Goal: Use online tool/utility: Utilize a website feature to perform a specific function

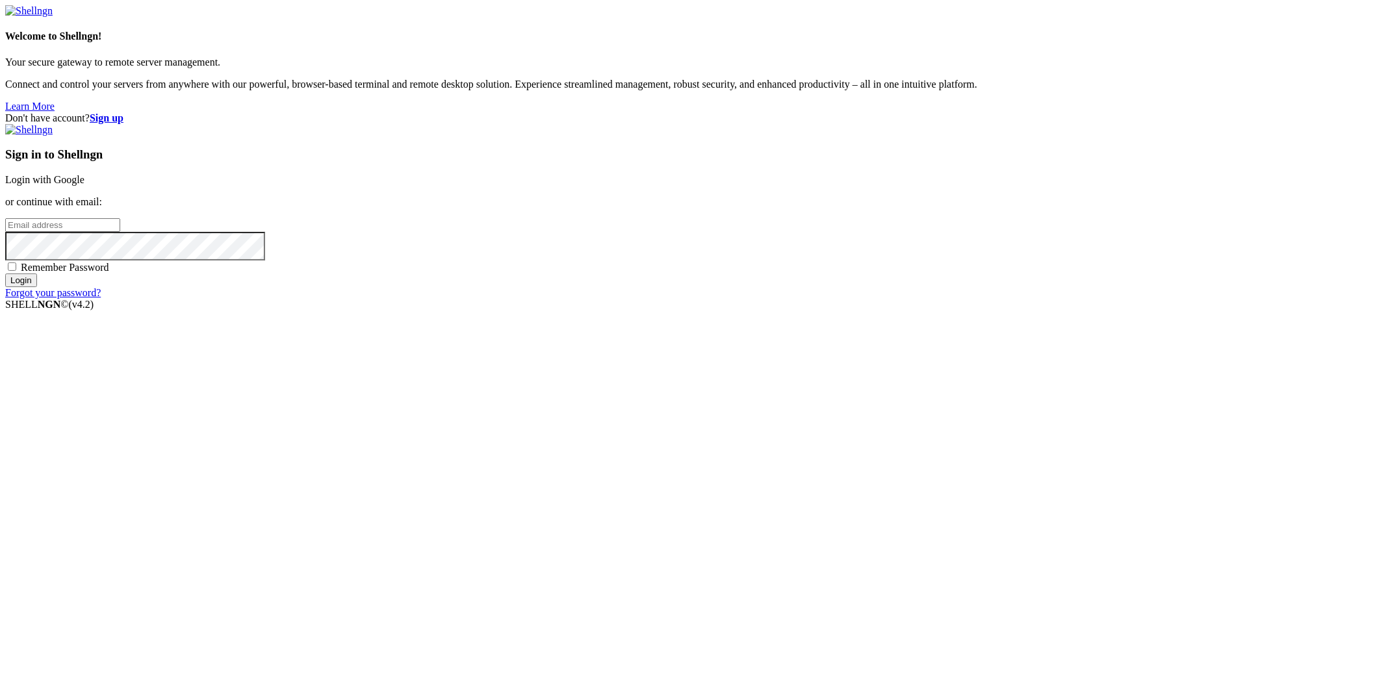
click at [84, 185] on link "Login with Google" at bounding box center [44, 179] width 79 height 11
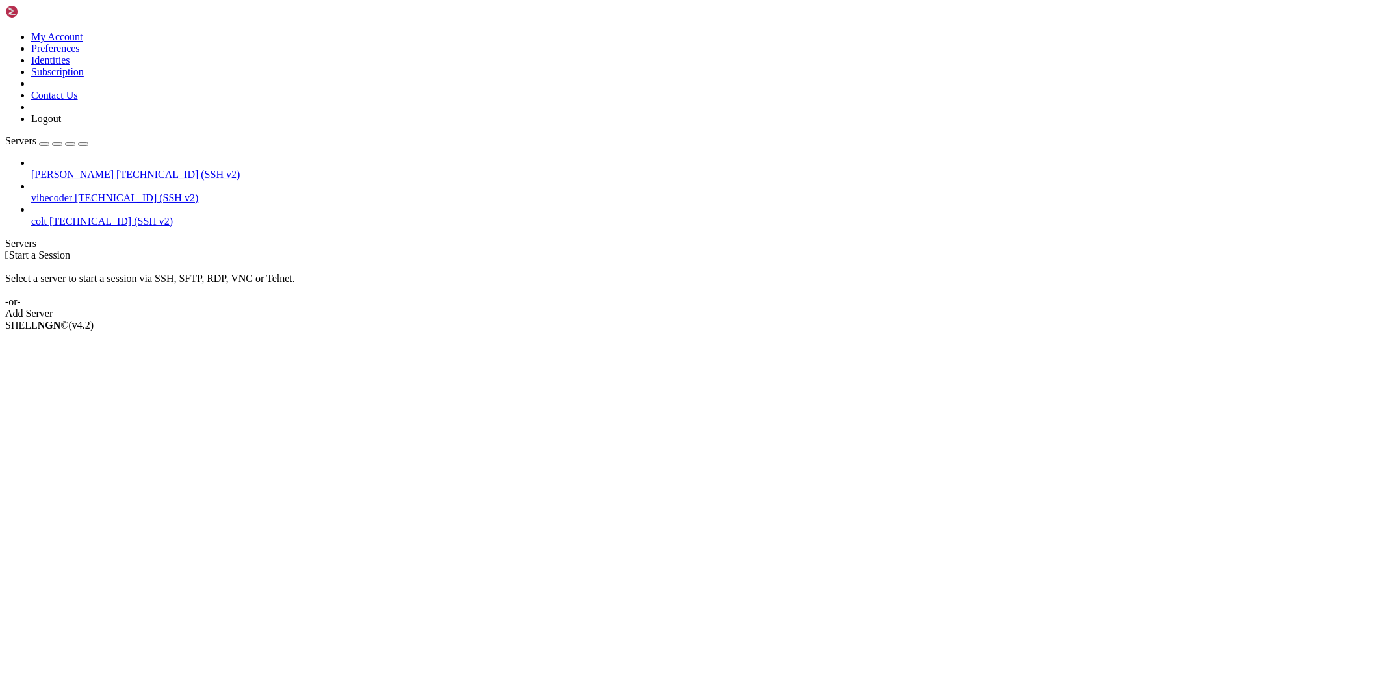
click at [62, 169] on span "[PERSON_NAME]" at bounding box center [72, 174] width 83 height 11
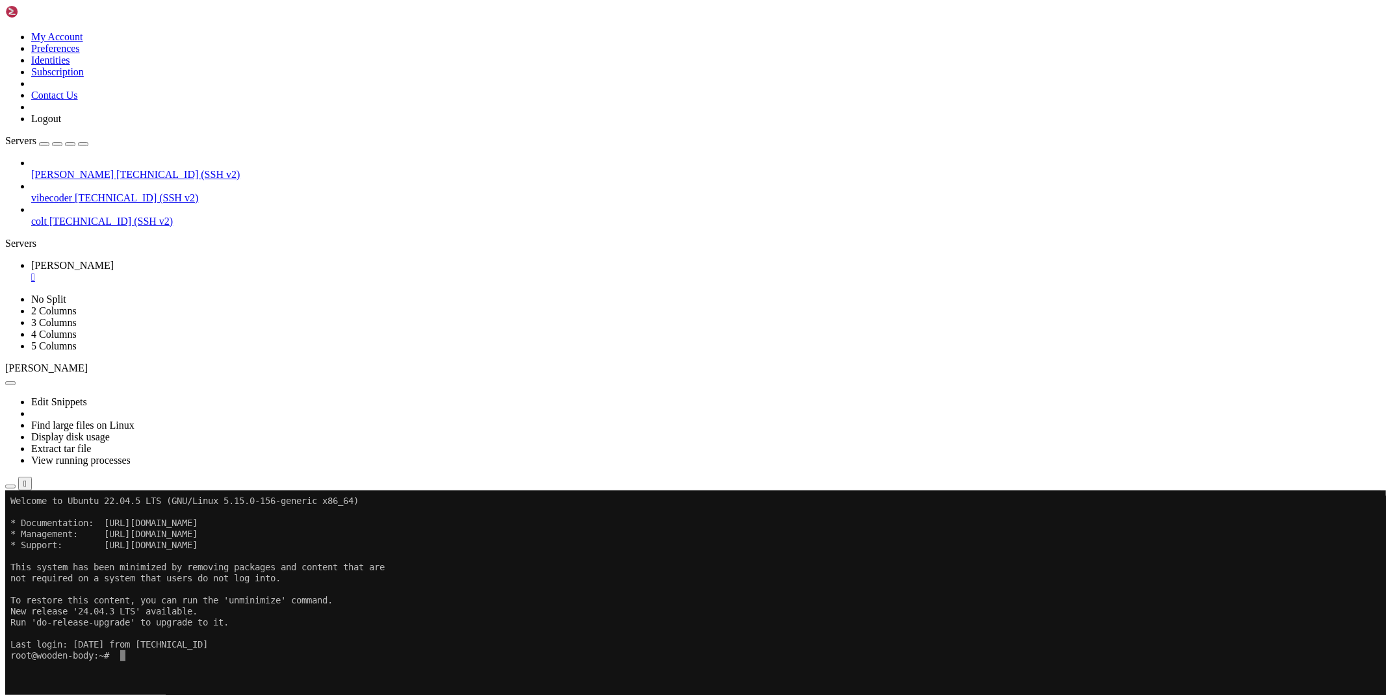
click at [10, 487] on icon "button" at bounding box center [10, 487] width 0 height 0
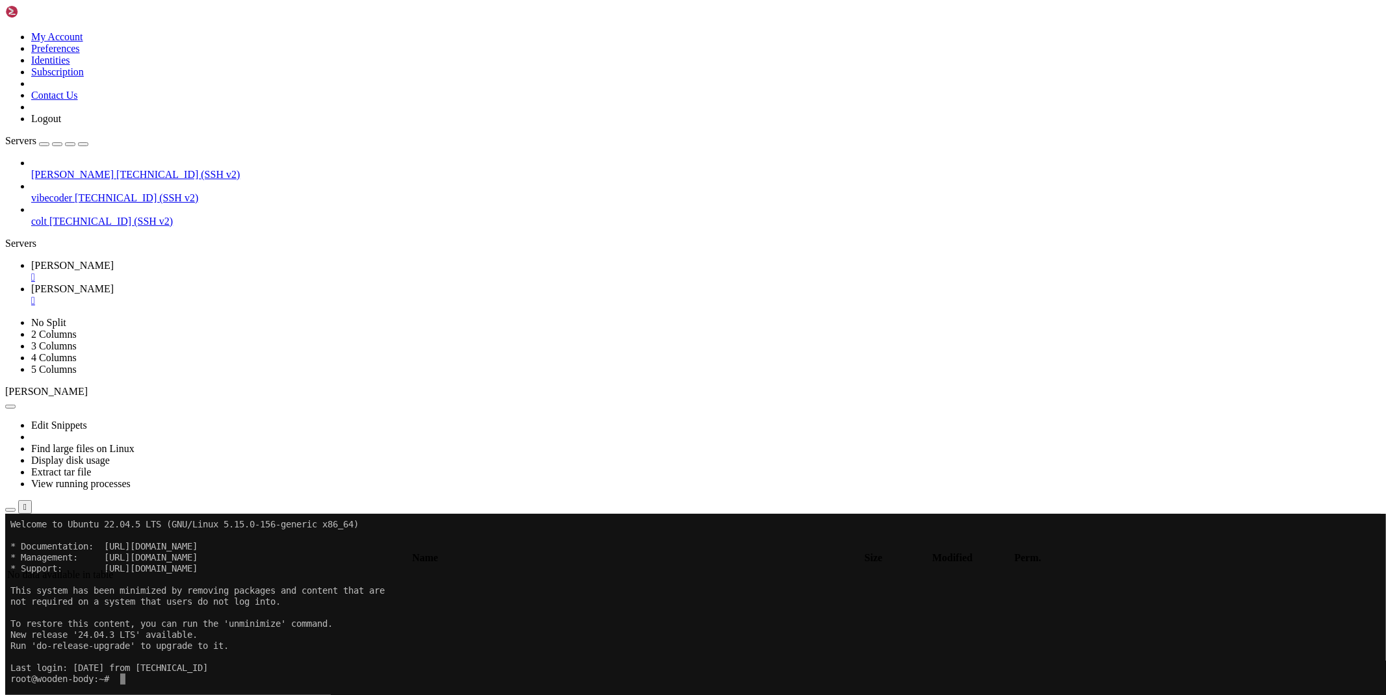
click at [201, 260] on link "[PERSON_NAME] " at bounding box center [706, 271] width 1350 height 23
click at [31, 283] on icon at bounding box center [31, 288] width 0 height 11
type input "/root"
click at [31, 260] on icon at bounding box center [31, 265] width 0 height 11
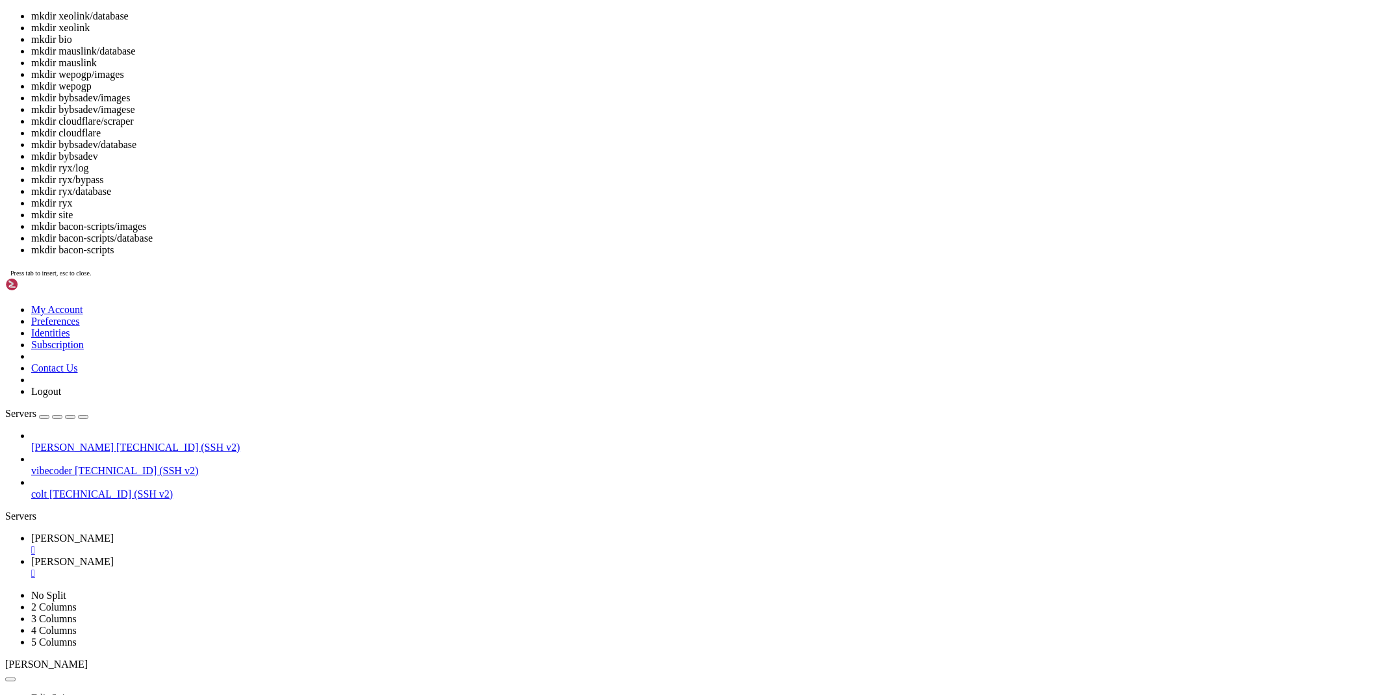
scroll to position [36, 0]
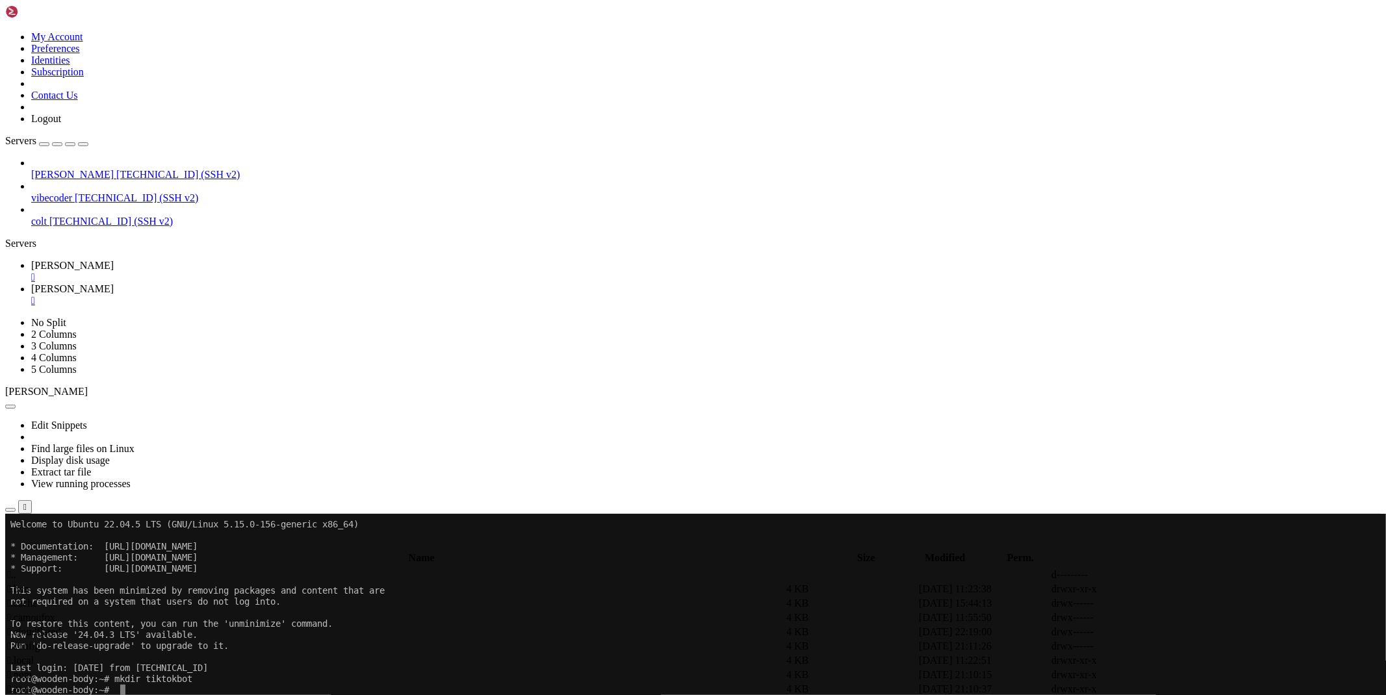
click at [31, 283] on icon at bounding box center [31, 288] width 0 height 11
click at [141, 547] on div "submit" at bounding box center [141, 547] width 0 height 0
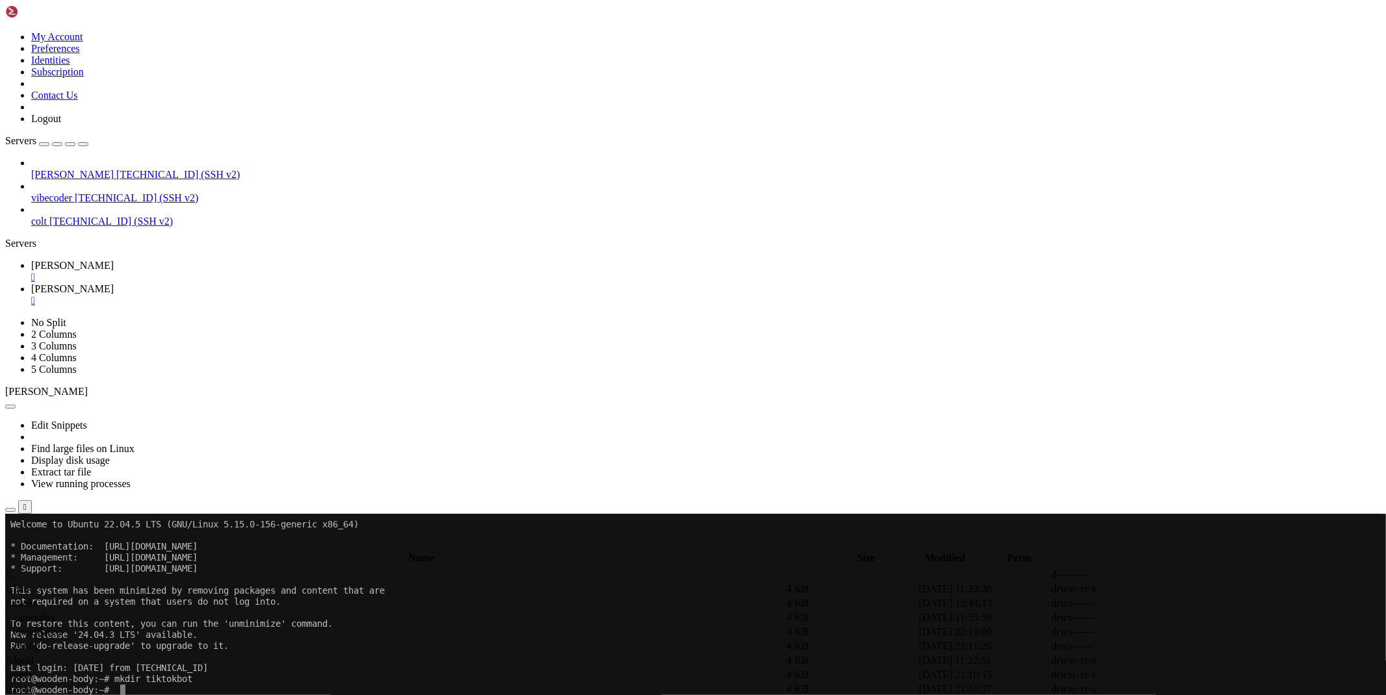
type input "/root/tiktokbot"
click at [177, 260] on link "[PERSON_NAME] " at bounding box center [706, 271] width 1350 height 23
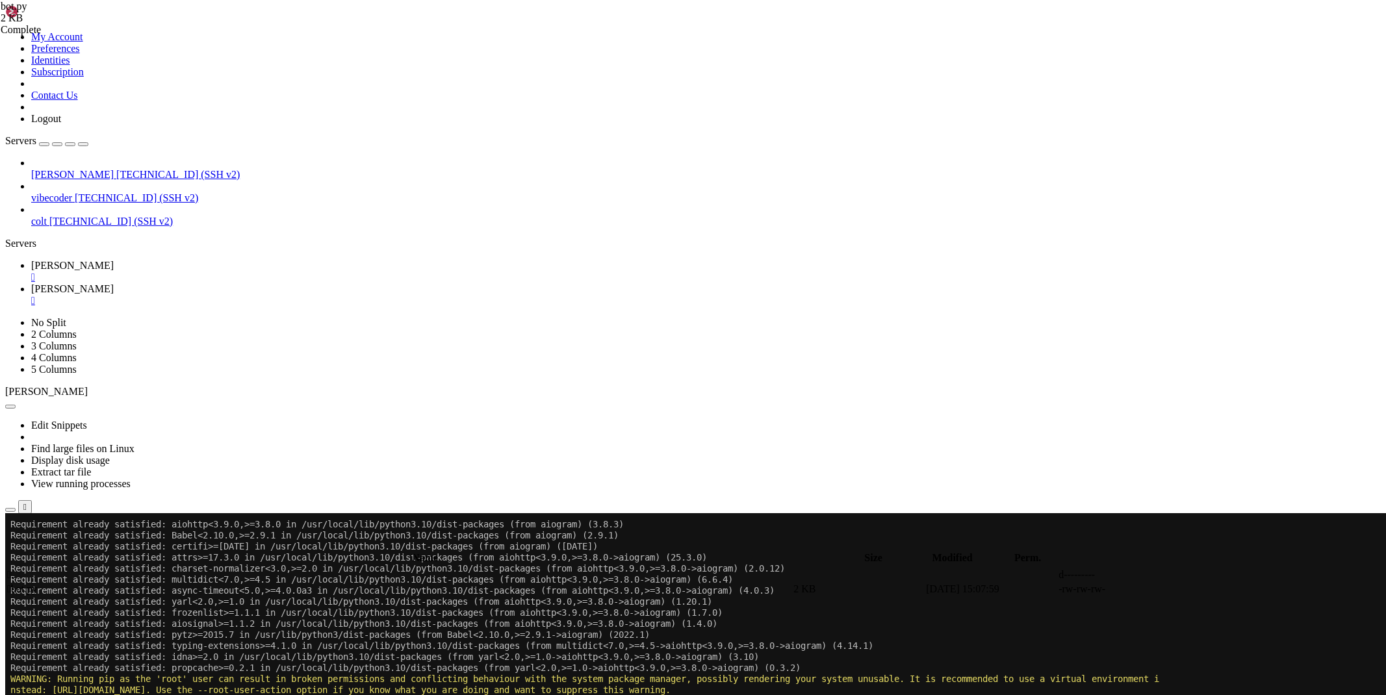
scroll to position [298, 0]
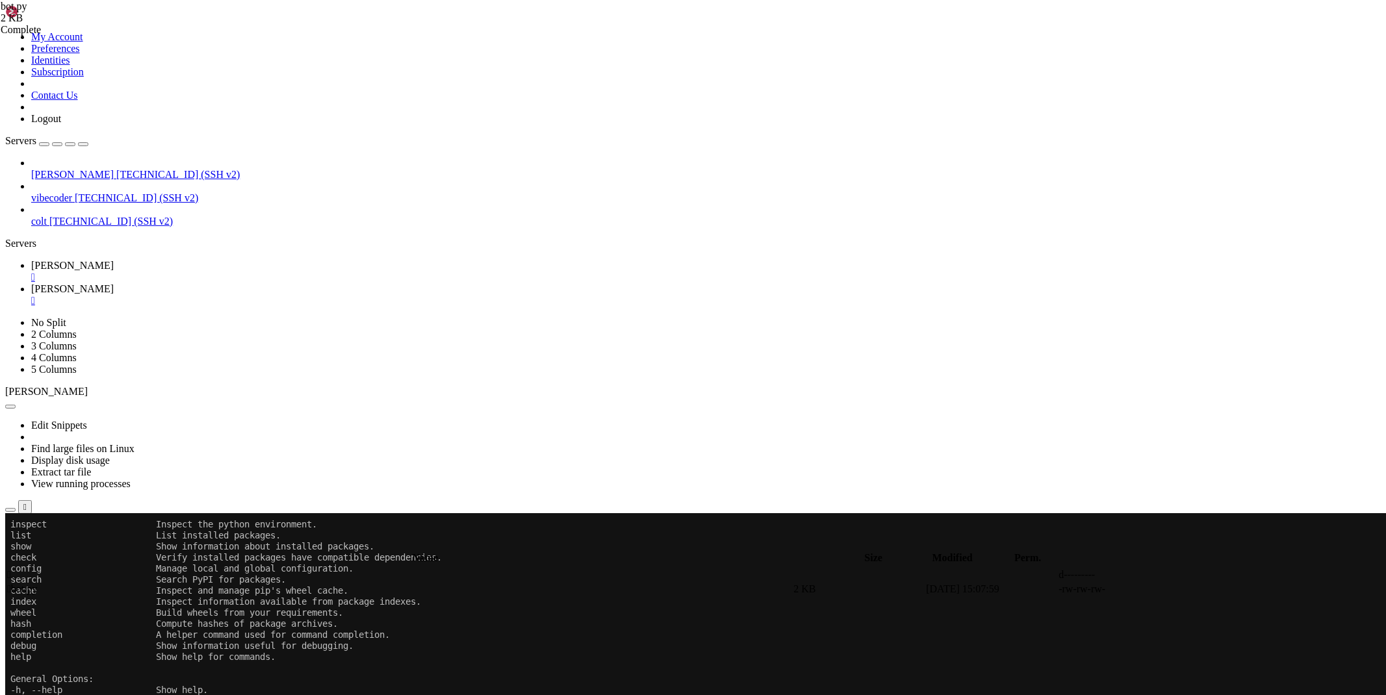
scroll to position [1071, 0]
click at [31, 283] on icon at bounding box center [31, 288] width 0 height 11
click at [1191, 589] on icon at bounding box center [1191, 589] width 0 height 0
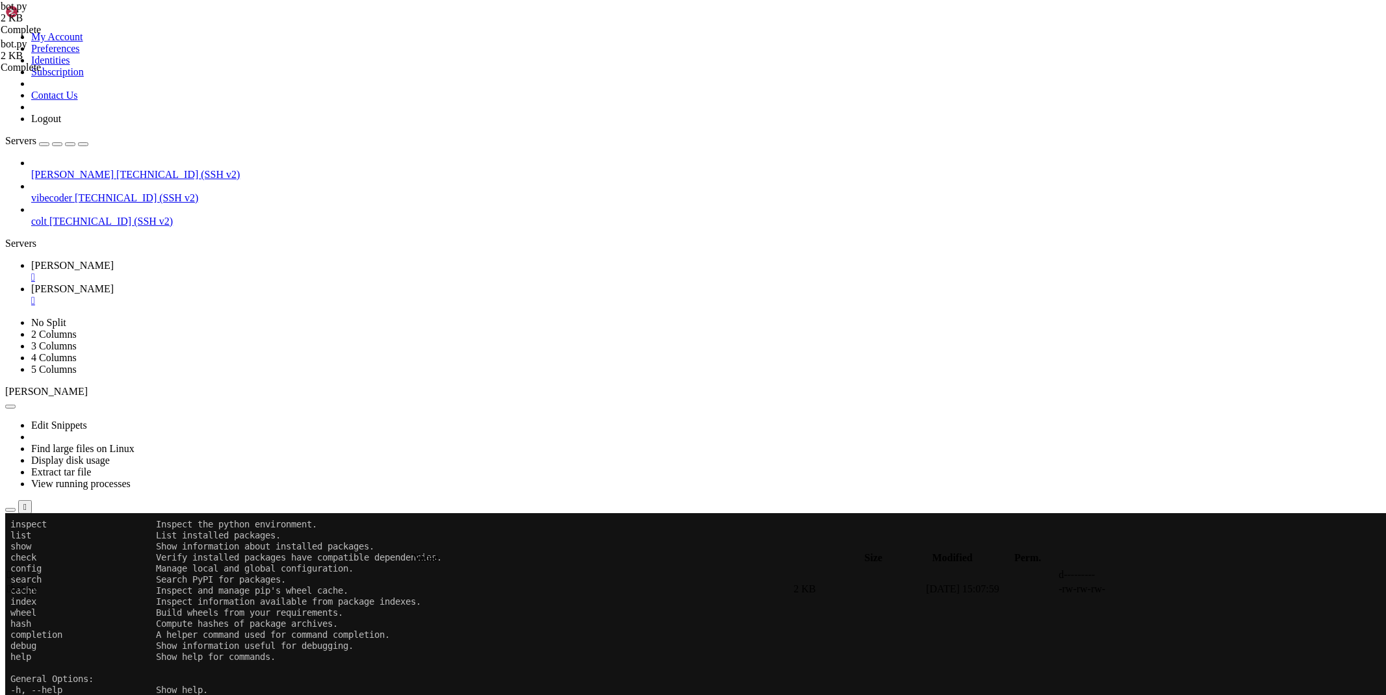
type textarea "[DOMAIN_NAME](_run_())"
drag, startPoint x: 191, startPoint y: 26, endPoint x: 99, endPoint y: 4, distance: 94.3
click at [191, 260] on link "[PERSON_NAME] " at bounding box center [706, 271] width 1350 height 23
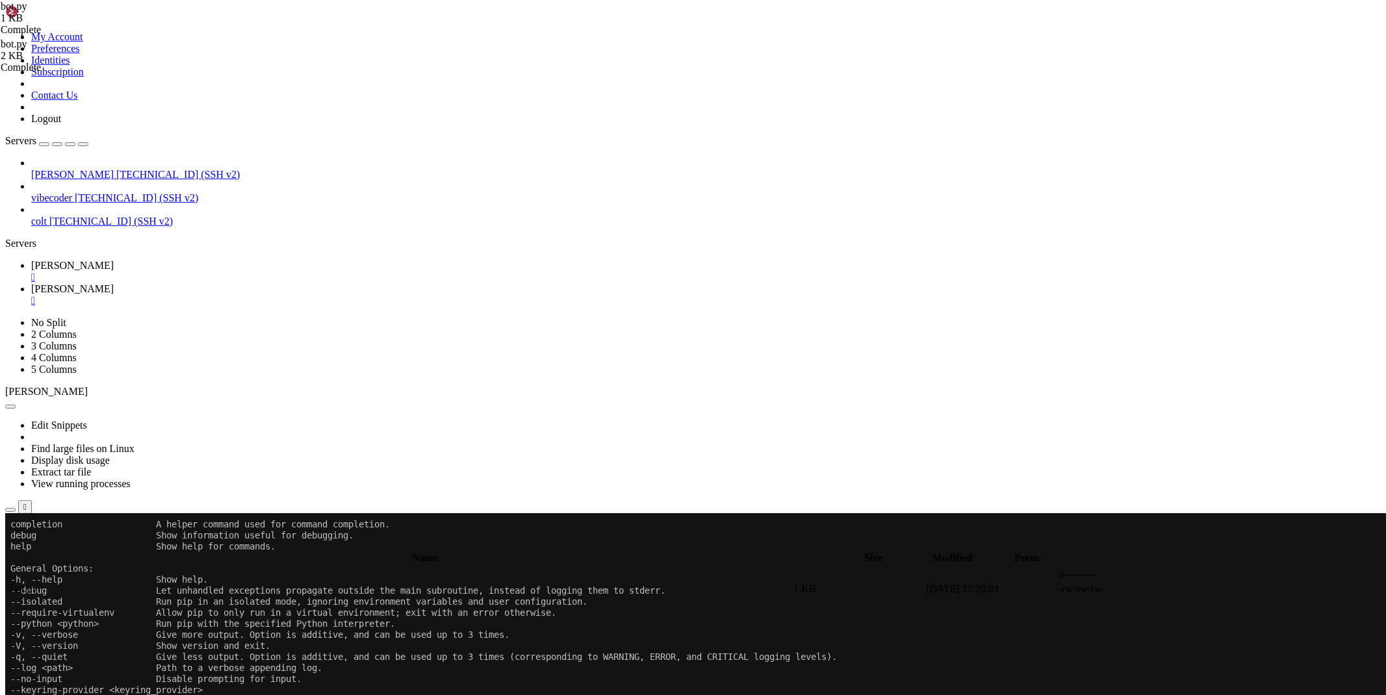
scroll to position [1303, 0]
